Goal: Information Seeking & Learning: Learn about a topic

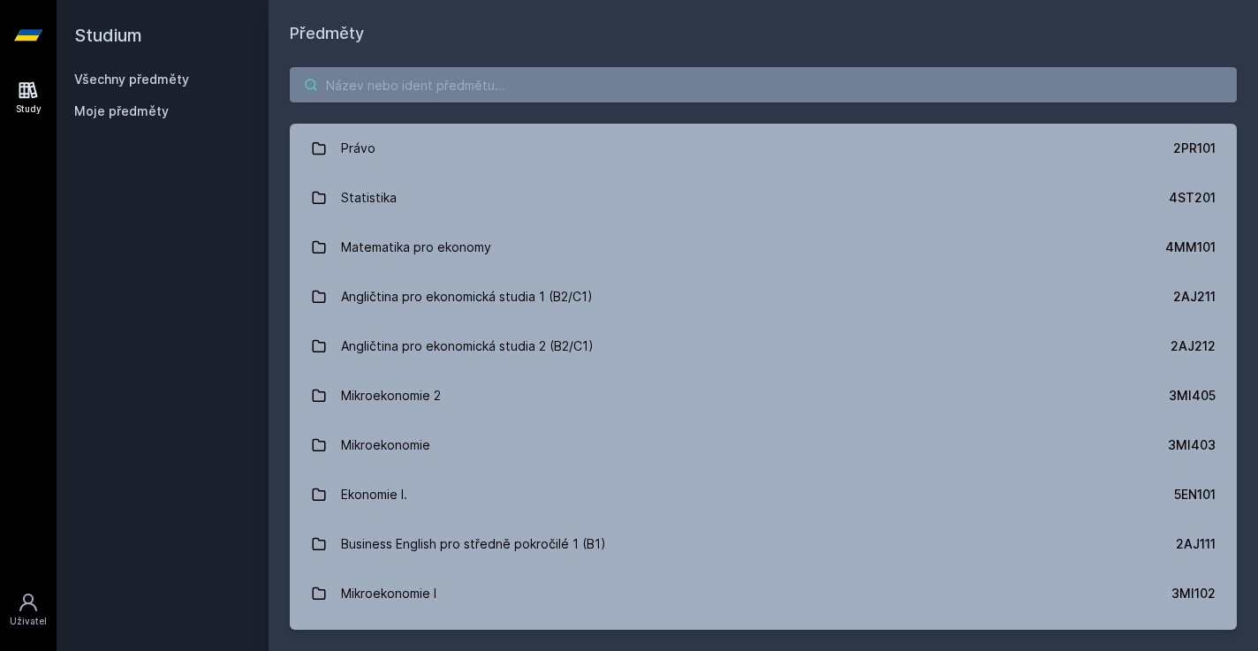
click at [549, 76] on input "search" at bounding box center [763, 84] width 947 height 35
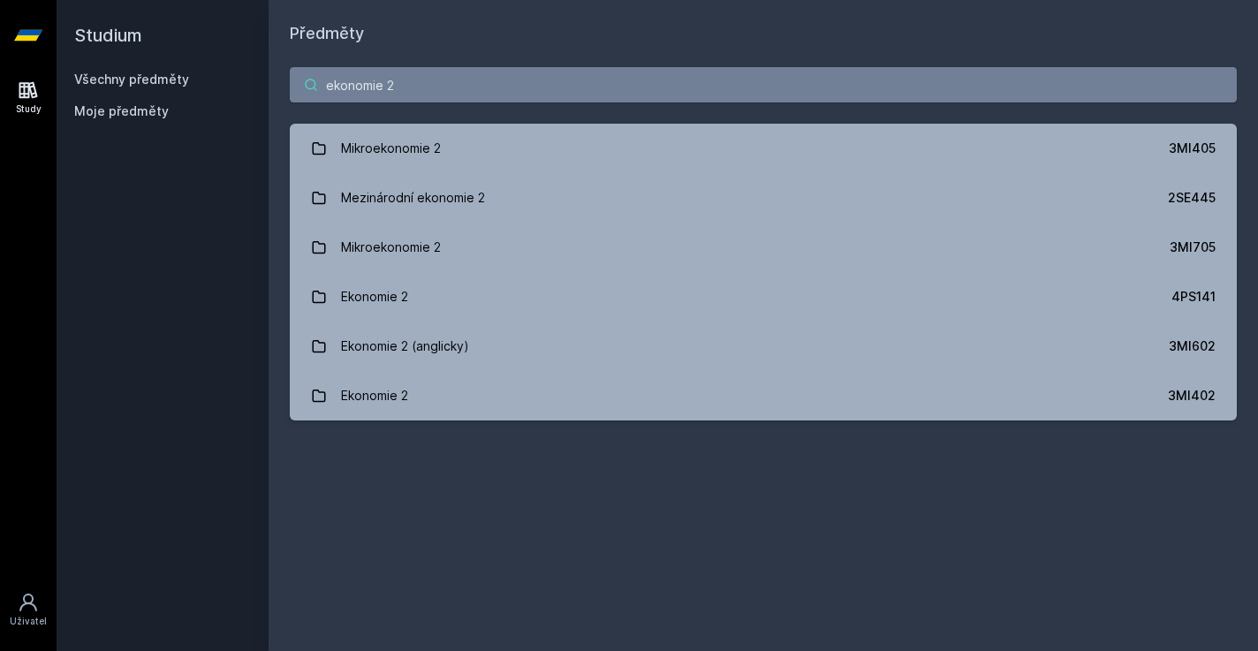
click at [544, 81] on input "ekonomie 2" at bounding box center [763, 84] width 947 height 35
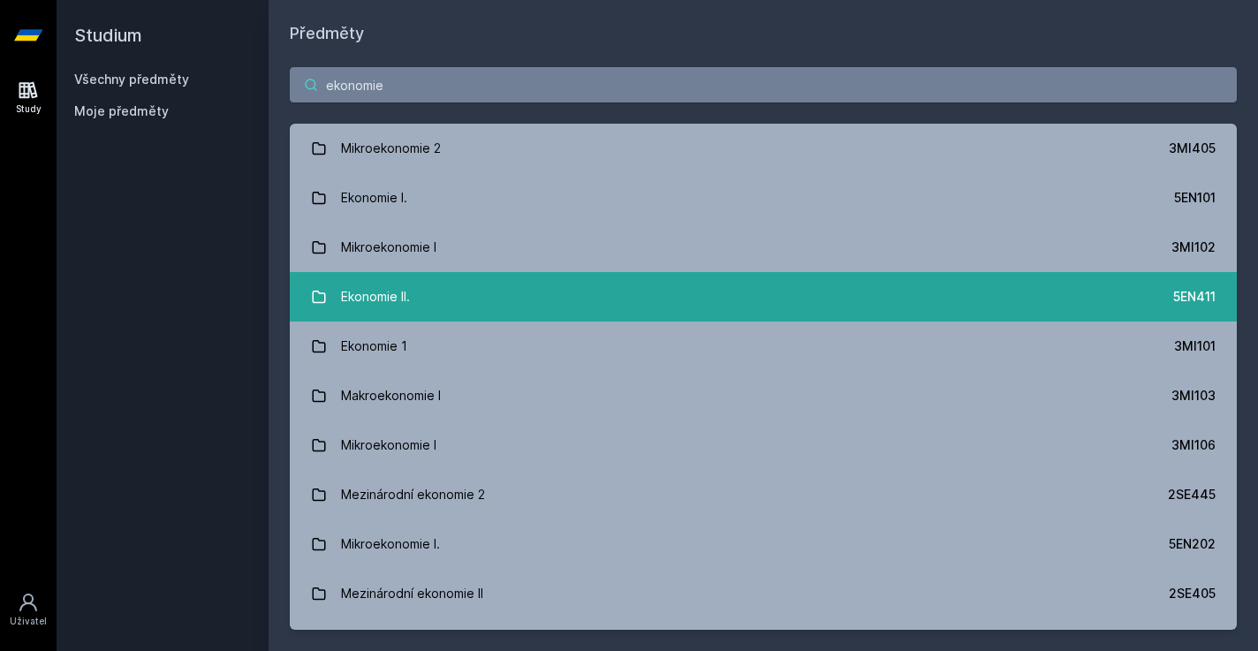
type input "ekonomie"
click at [518, 315] on link "Ekonomie II. 5EN411" at bounding box center [763, 296] width 947 height 49
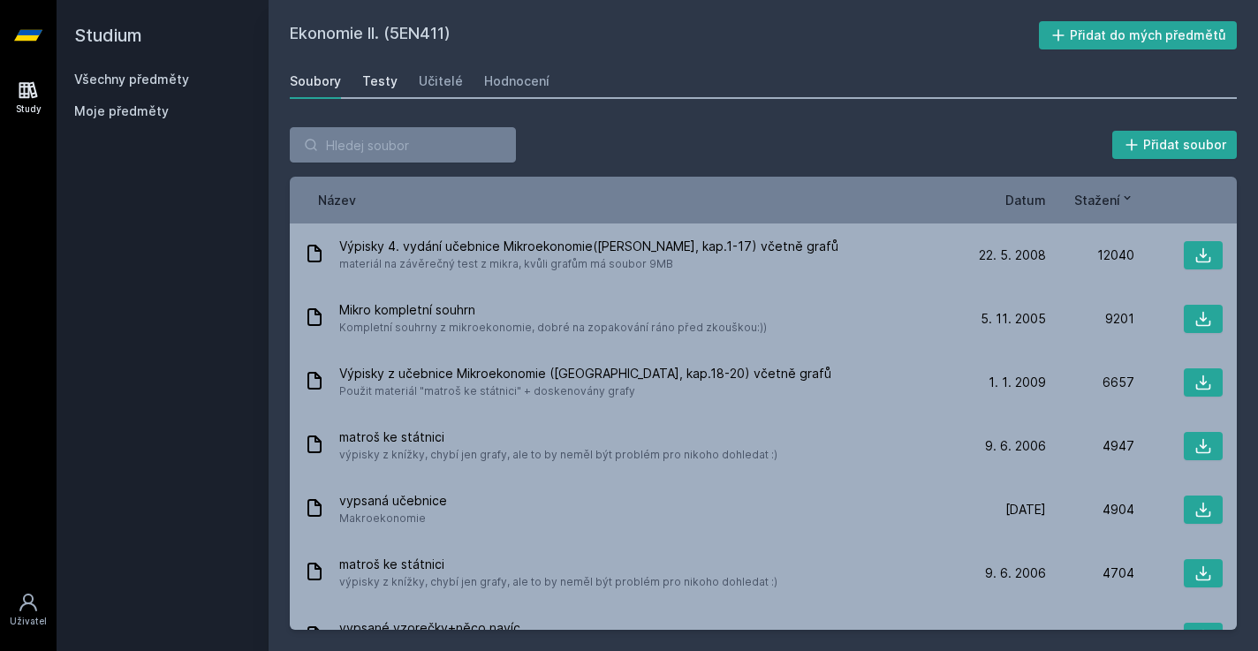
click at [382, 92] on link "Testy" at bounding box center [379, 81] width 35 height 35
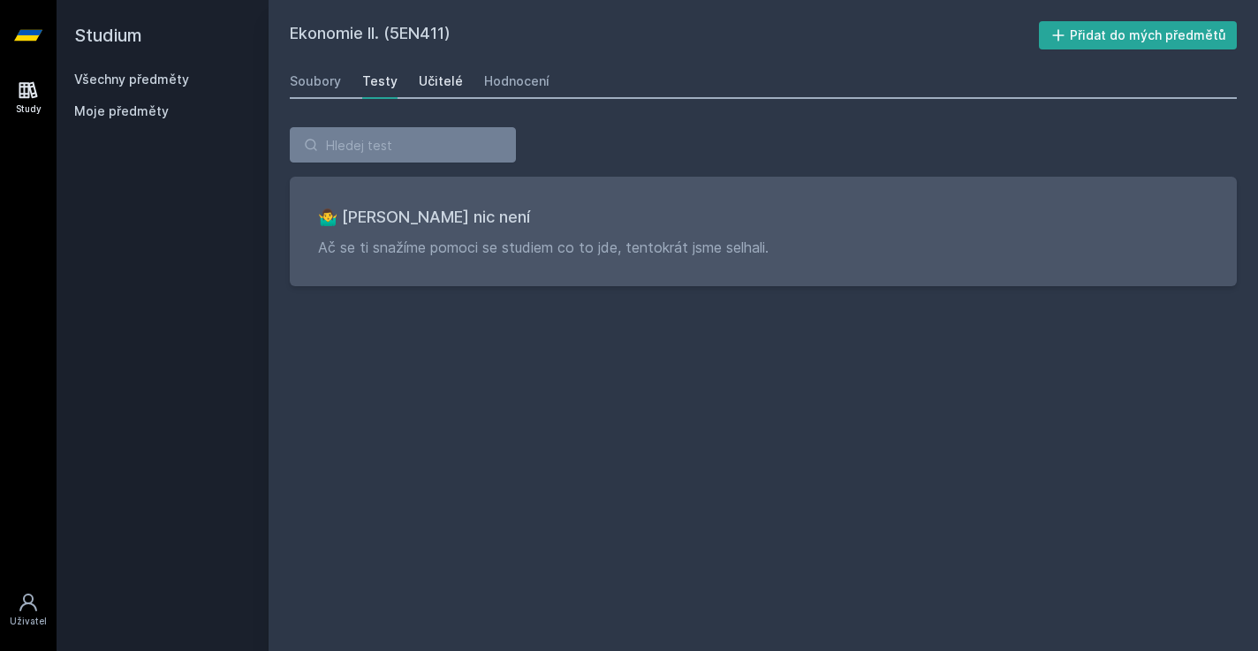
click at [449, 91] on link "Učitelé" at bounding box center [441, 81] width 44 height 35
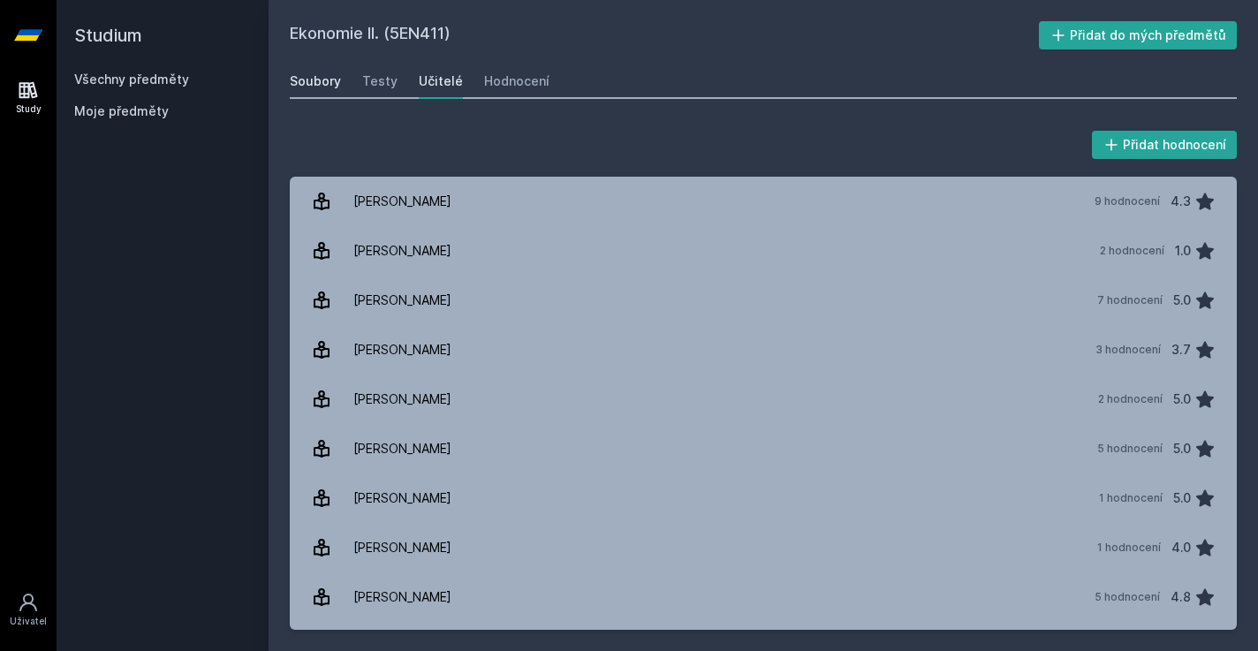
click at [330, 84] on div "Soubory" at bounding box center [315, 81] width 51 height 18
